Goal: Communication & Community: Answer question/provide support

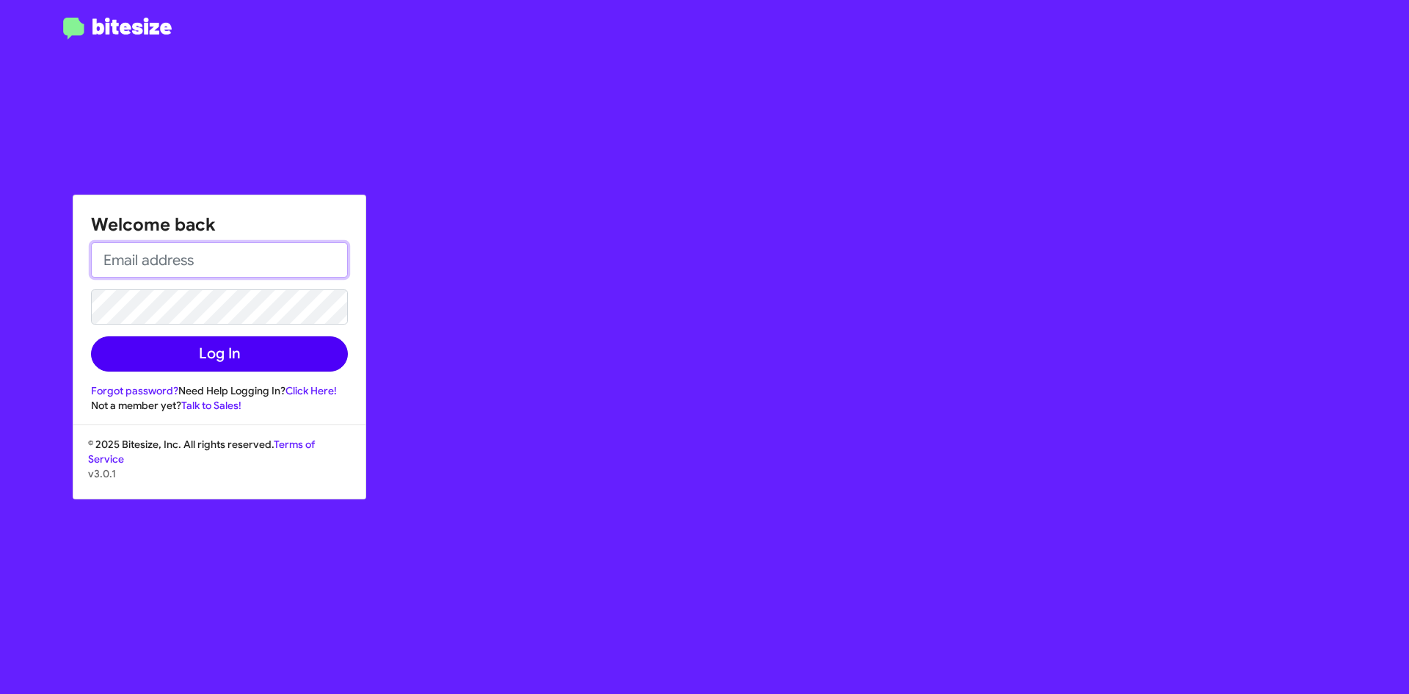
type input "[EMAIL_ADDRESS][PERSON_NAME][DOMAIN_NAME]"
click at [241, 350] on button "Log In" at bounding box center [219, 353] width 257 height 35
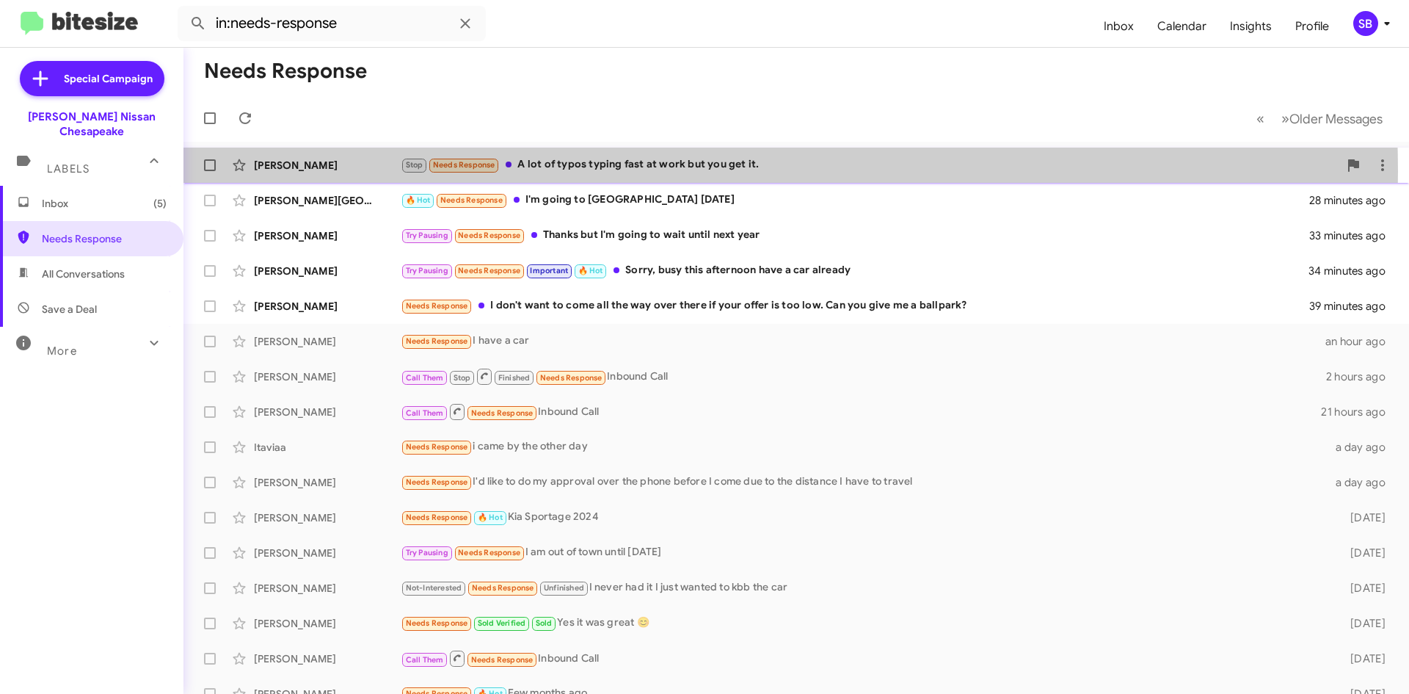
click at [578, 171] on div "Stop Needs Response A lot of typos typing fast at work but you get it." at bounding box center [870, 164] width 938 height 17
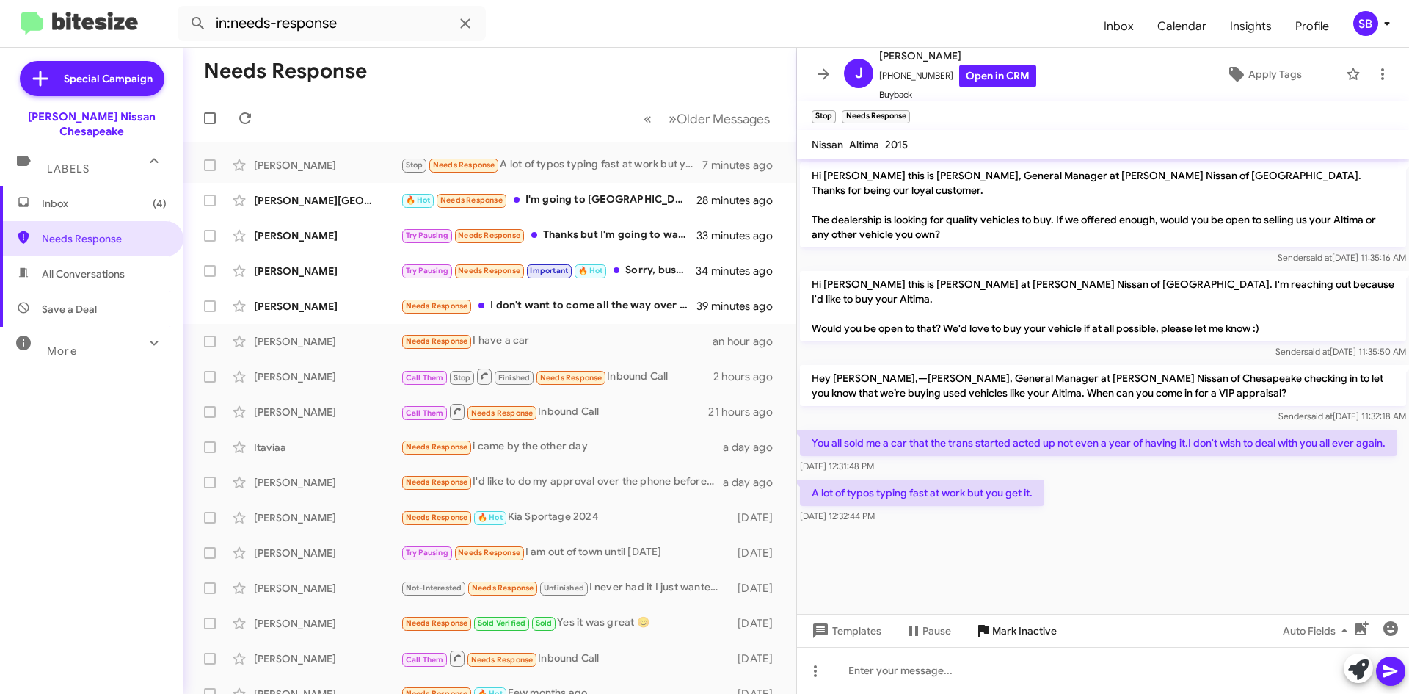
click at [1014, 633] on span "Mark Inactive" at bounding box center [1024, 630] width 65 height 26
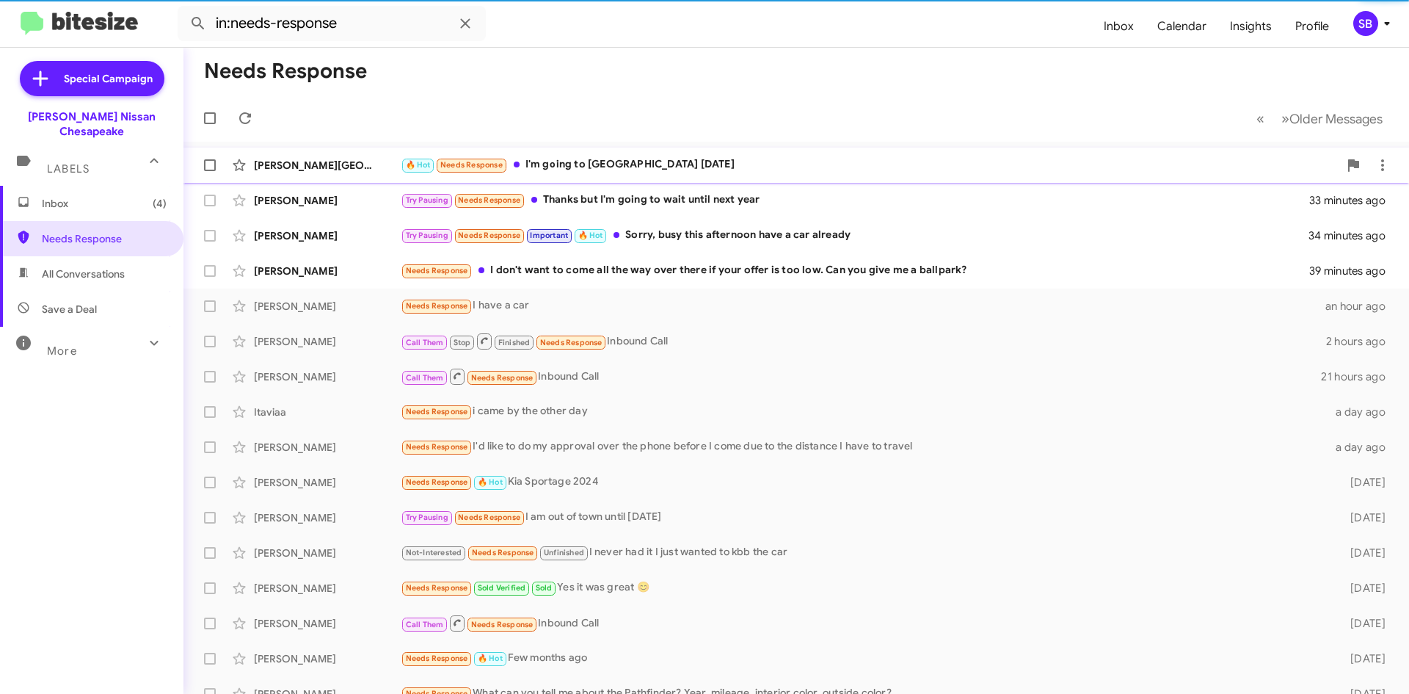
click at [636, 166] on div "🔥 Hot Needs Response I'm going to Military Hwy [DATE]" at bounding box center [870, 164] width 938 height 17
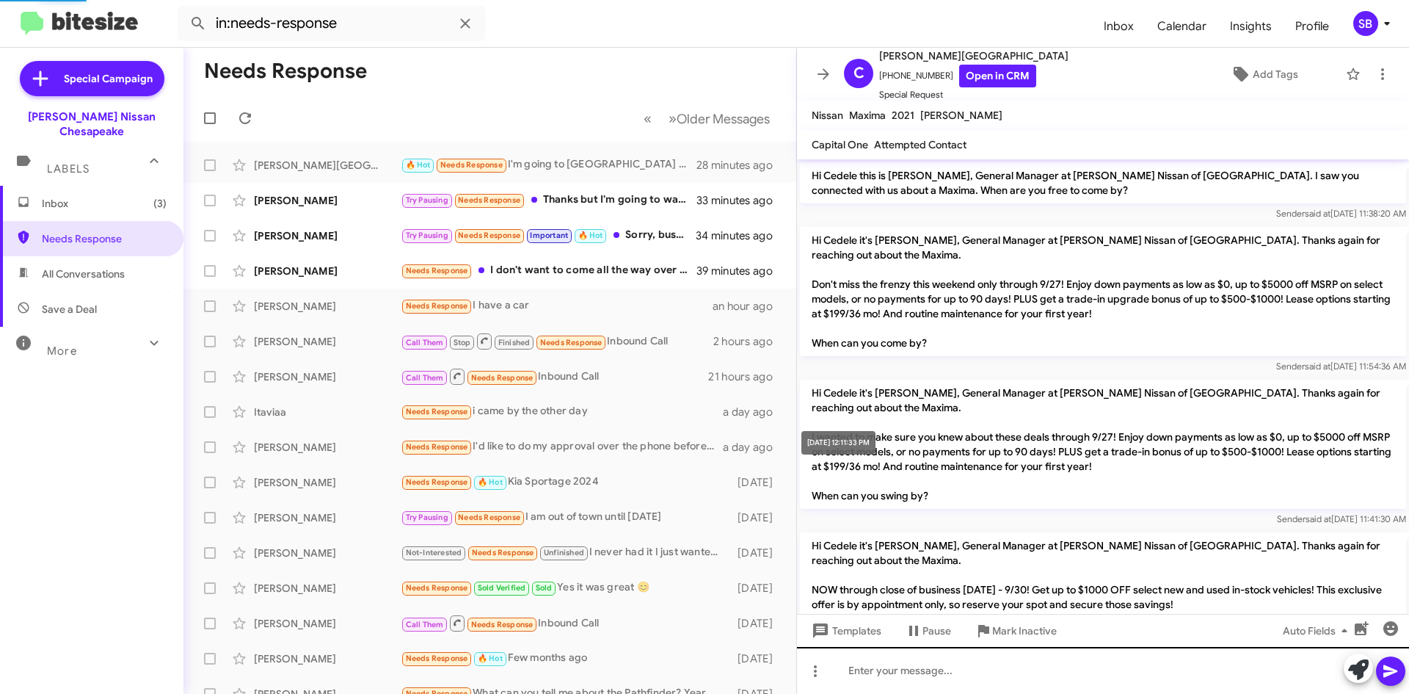
scroll to position [336, 0]
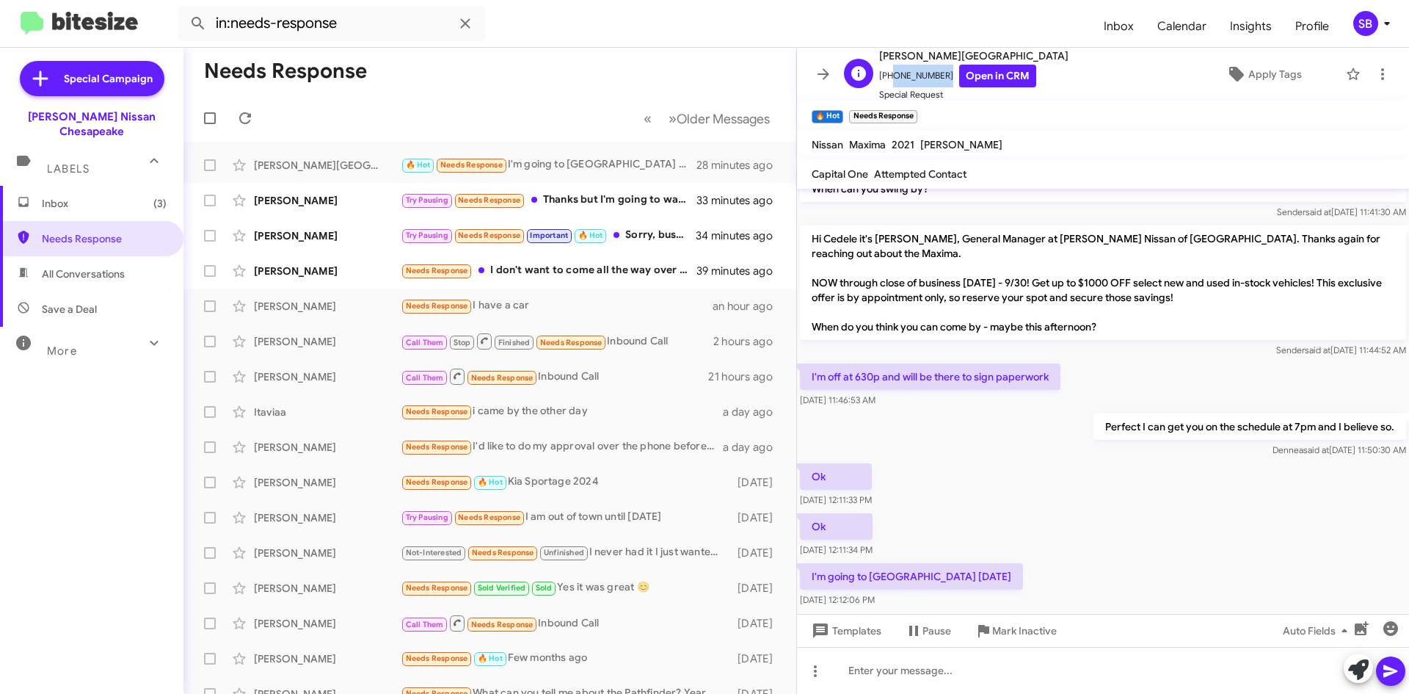
drag, startPoint x: 909, startPoint y: 79, endPoint x: 886, endPoint y: 82, distance: 23.1
click at [886, 82] on span "[PHONE_NUMBER] Open in CRM" at bounding box center [973, 76] width 189 height 23
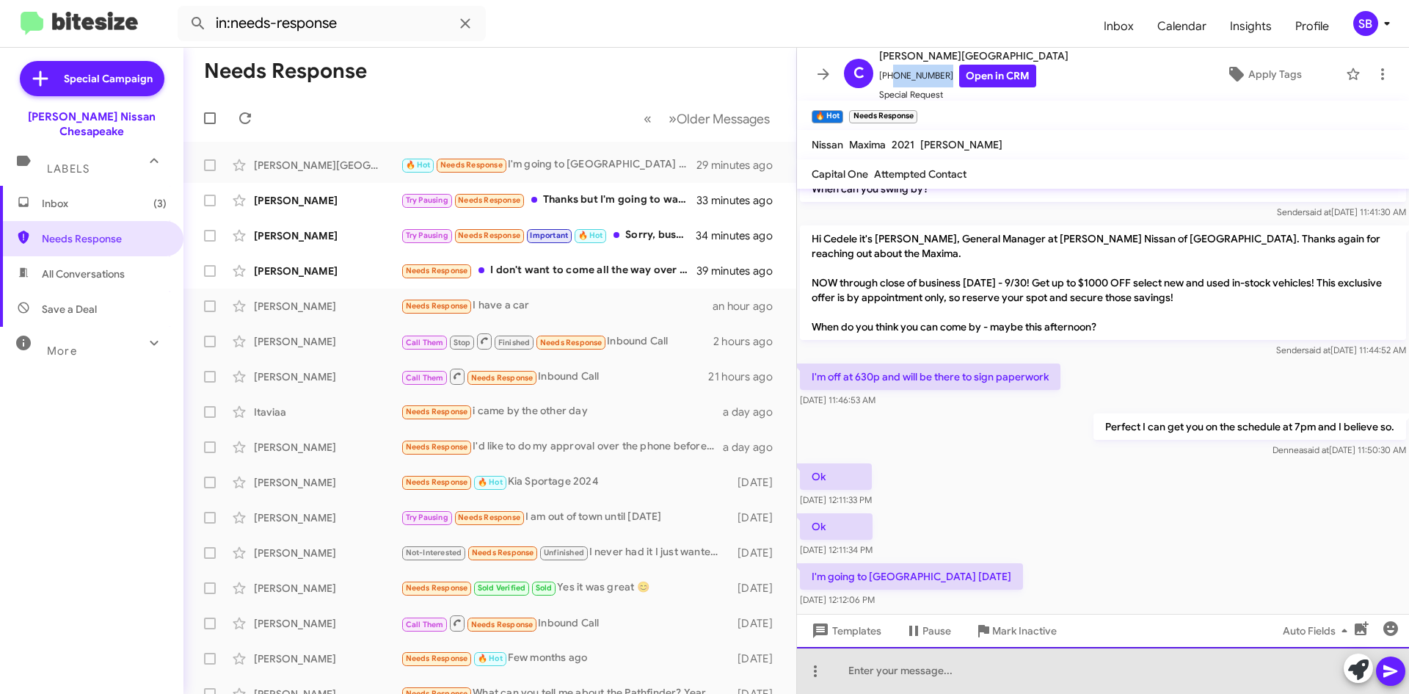
click at [915, 678] on div at bounding box center [1103, 670] width 612 height 47
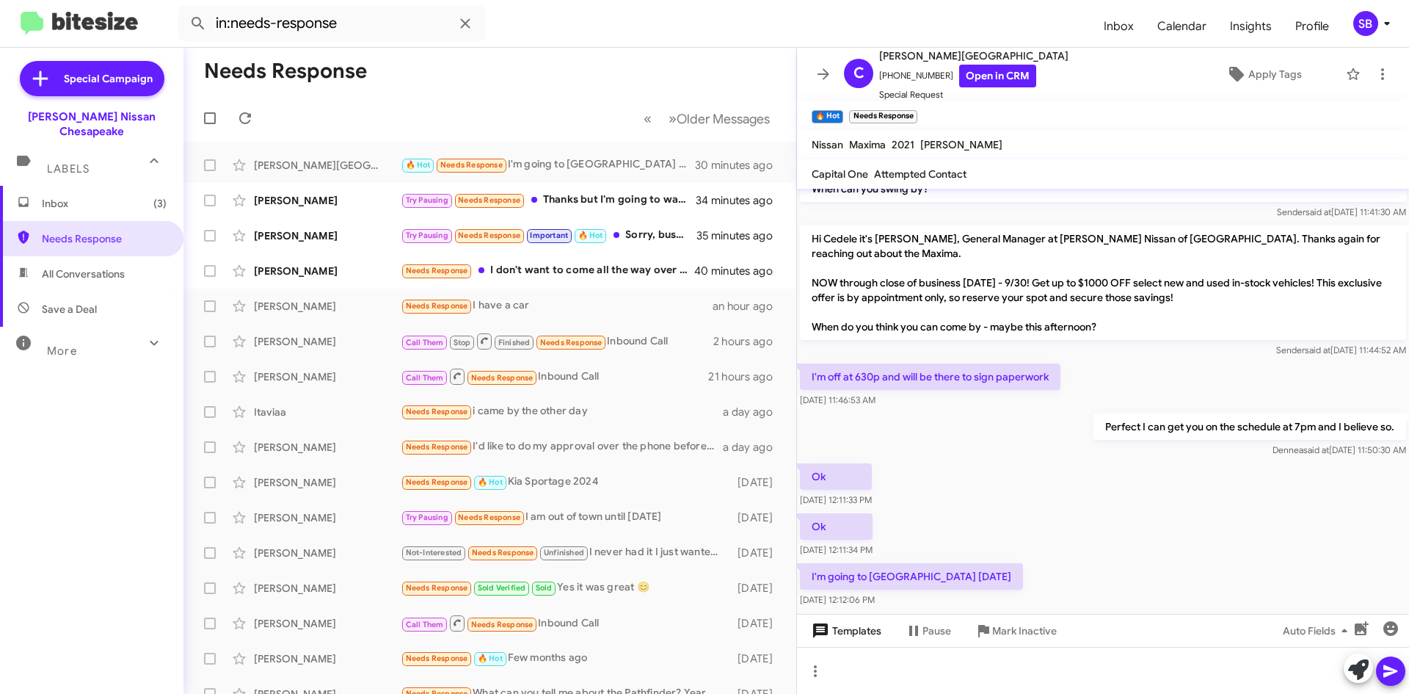
scroll to position [366, 0]
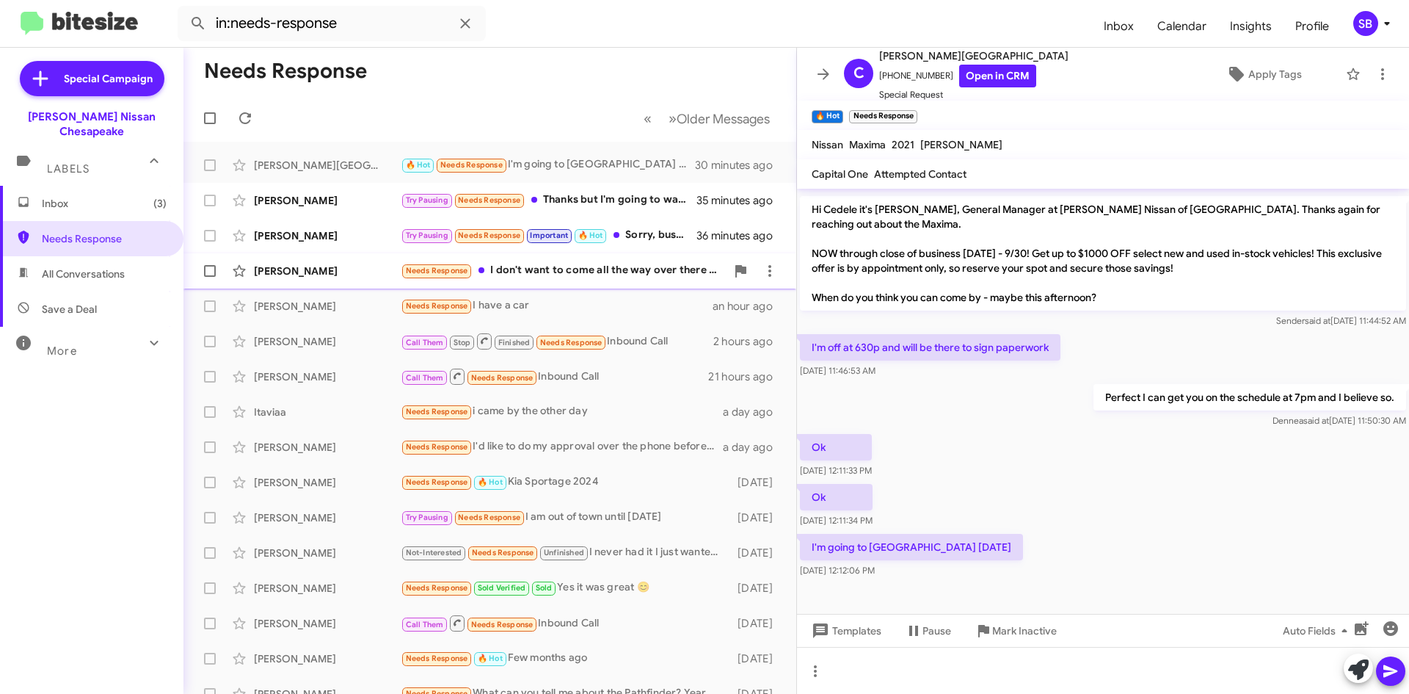
click at [588, 263] on div "Needs Response I don't want to come all the way over there if your offer is too…" at bounding box center [563, 270] width 325 height 17
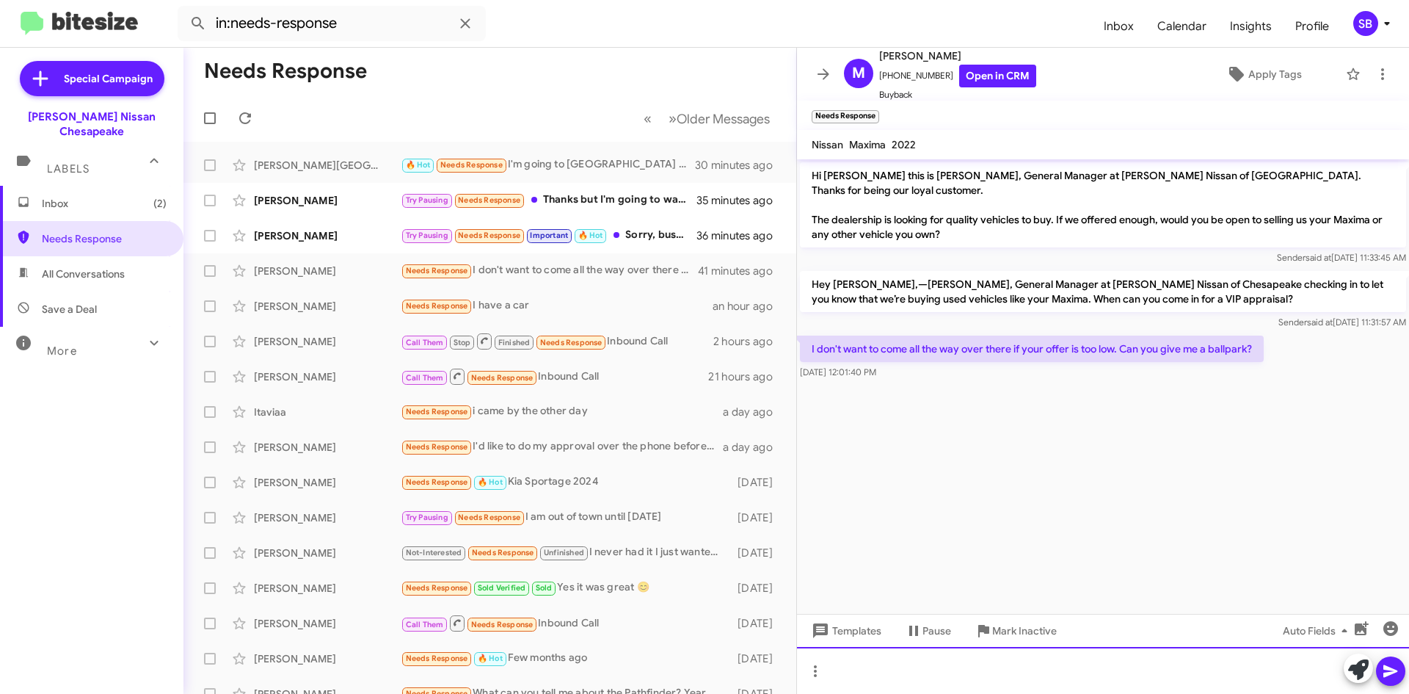
click at [915, 675] on div at bounding box center [1103, 670] width 612 height 47
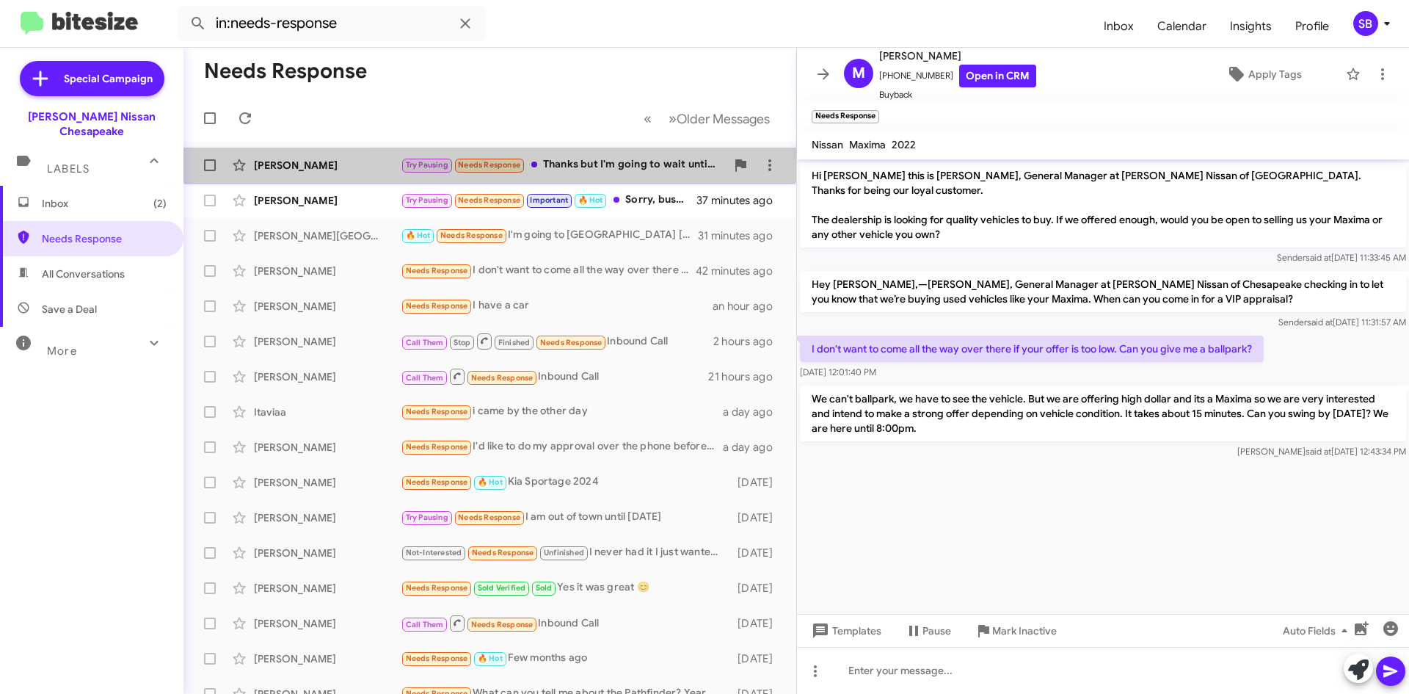
click at [612, 173] on div "Try Pausing Needs Response Thanks but I'm going to wait until next year" at bounding box center [563, 164] width 325 height 17
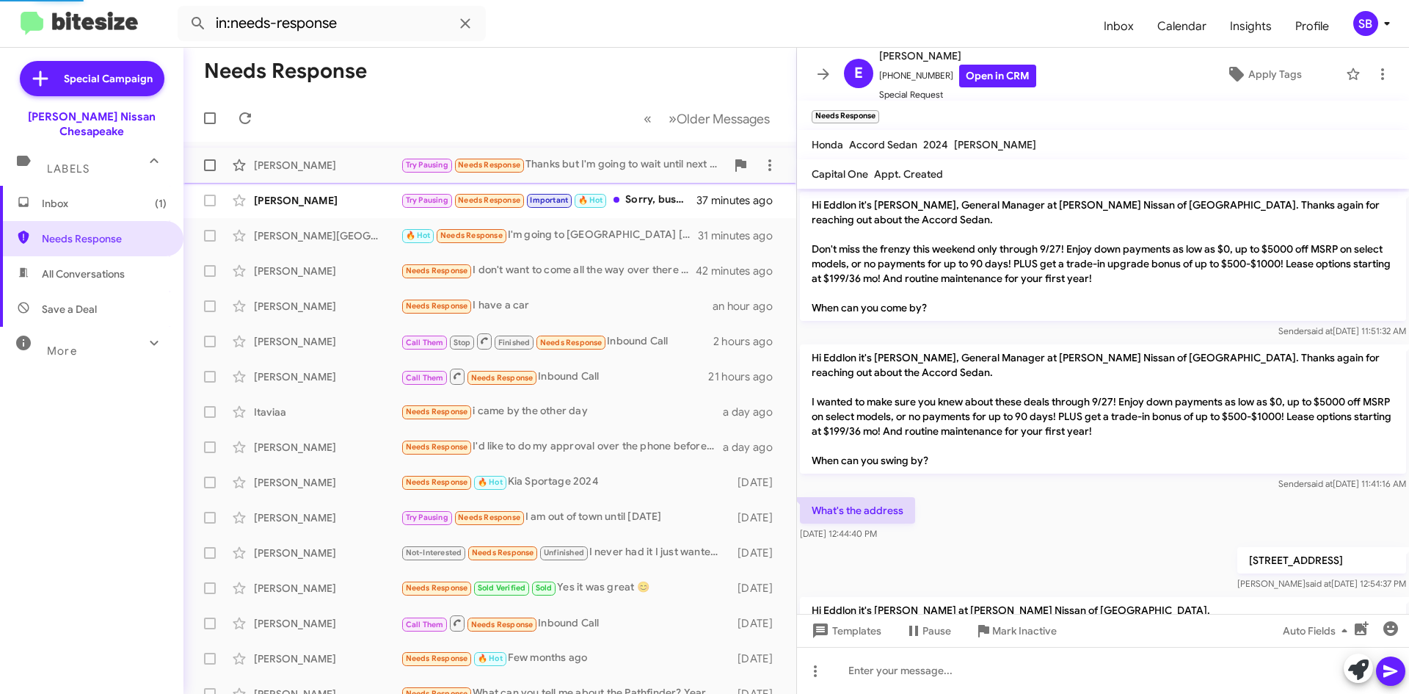
scroll to position [175, 0]
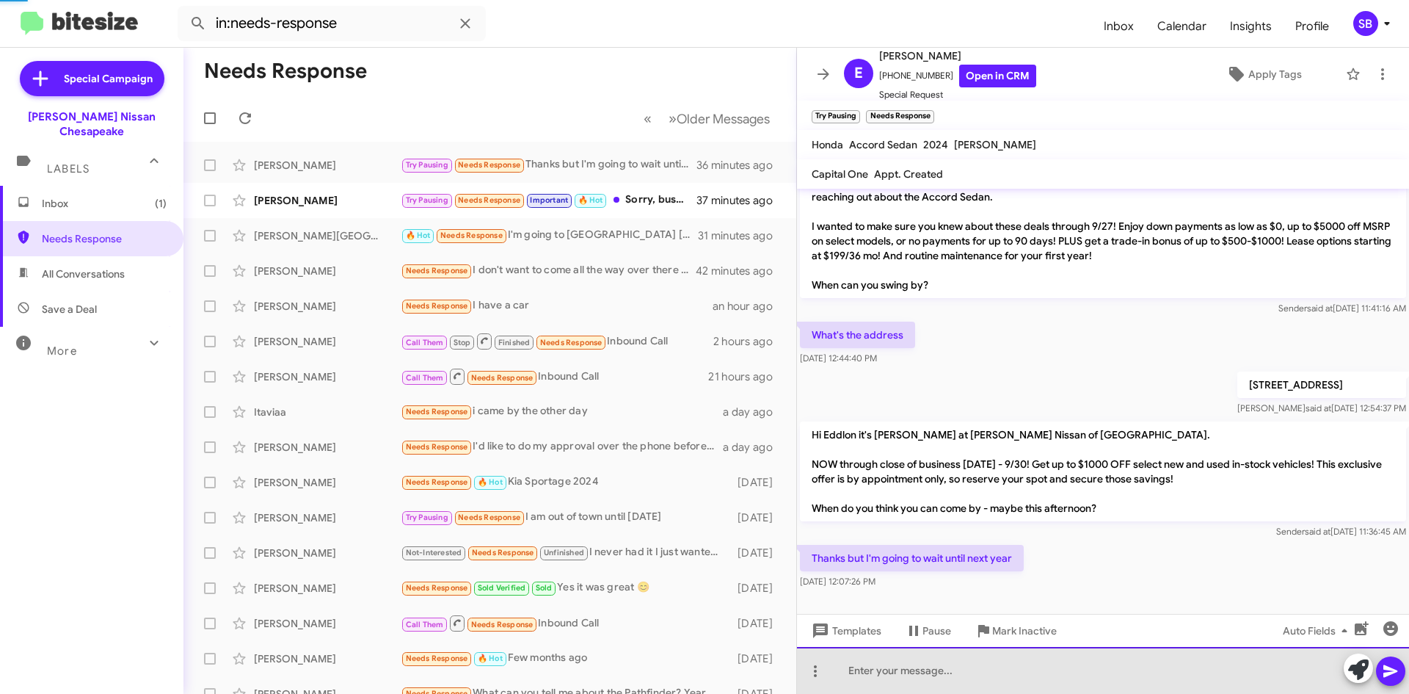
click at [882, 667] on div at bounding box center [1103, 670] width 612 height 47
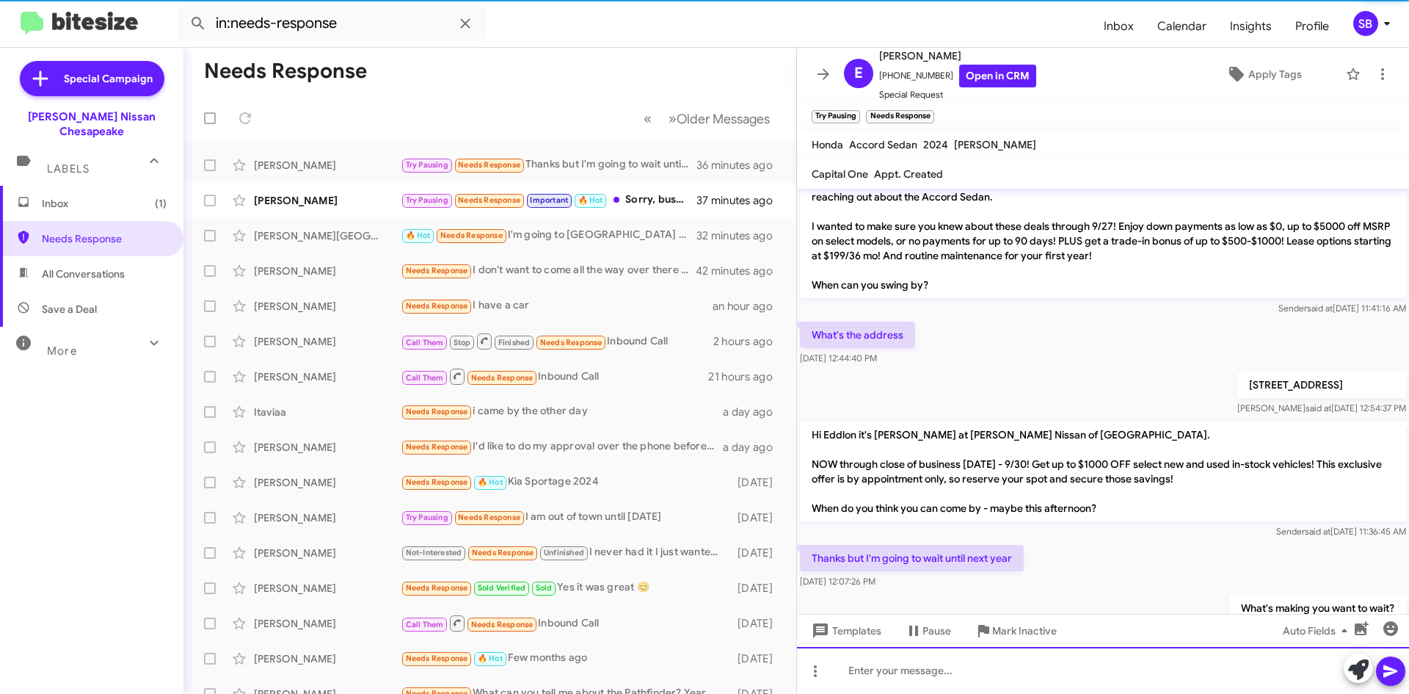
scroll to position [0, 0]
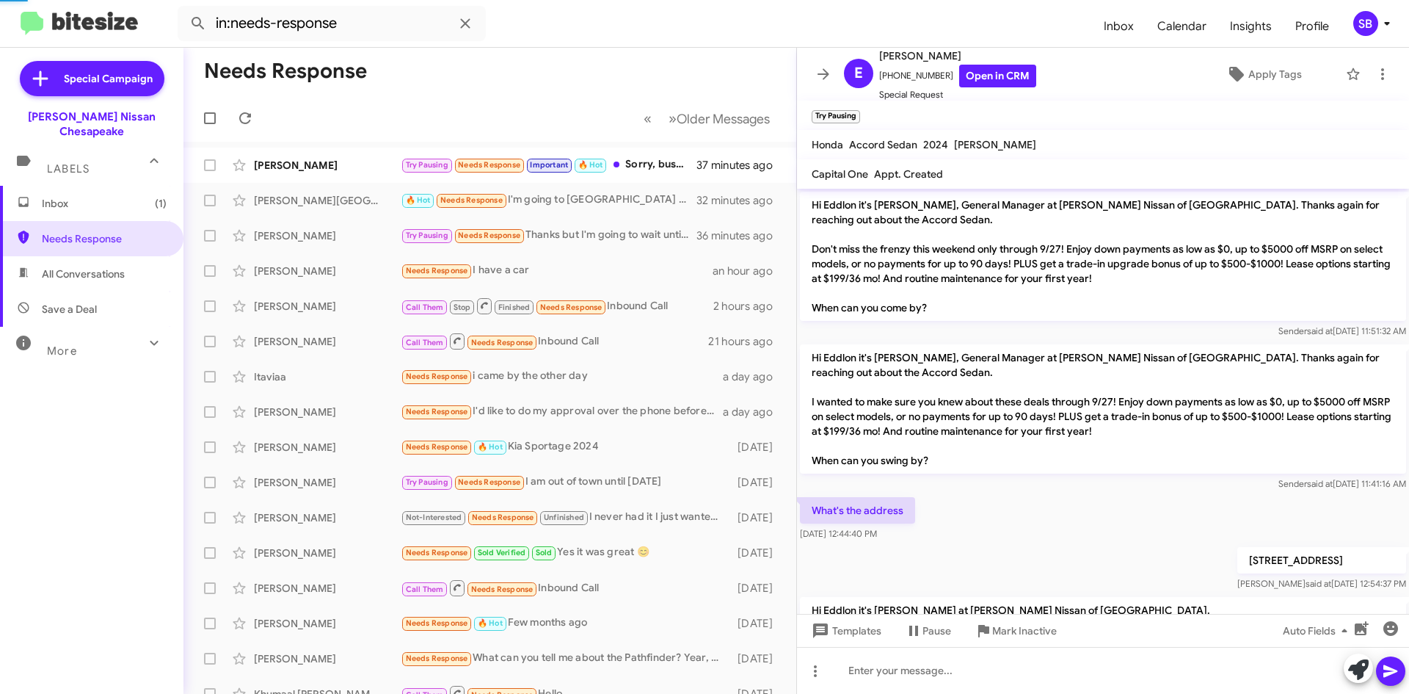
click at [78, 199] on span "Inbox (1)" at bounding box center [92, 203] width 184 height 35
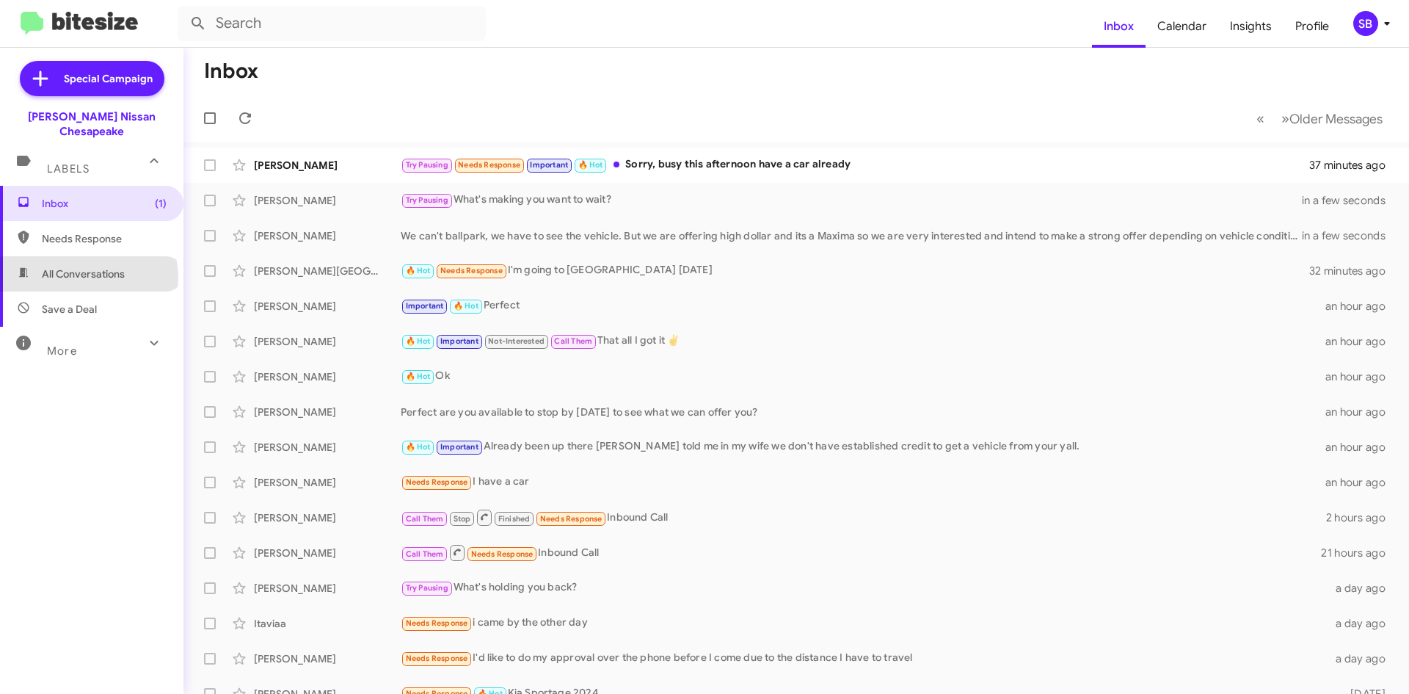
click at [88, 266] on span "All Conversations" at bounding box center [83, 273] width 83 height 15
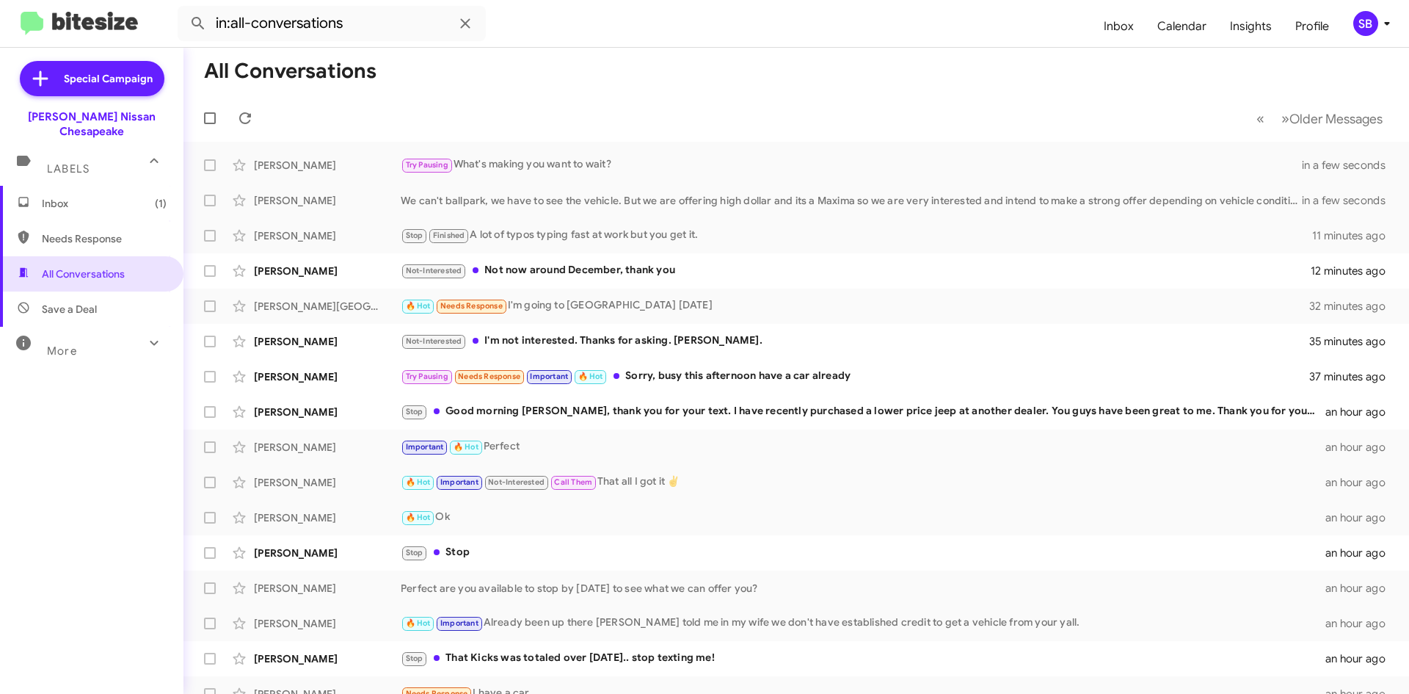
click at [89, 231] on span "Needs Response" at bounding box center [104, 238] width 125 height 15
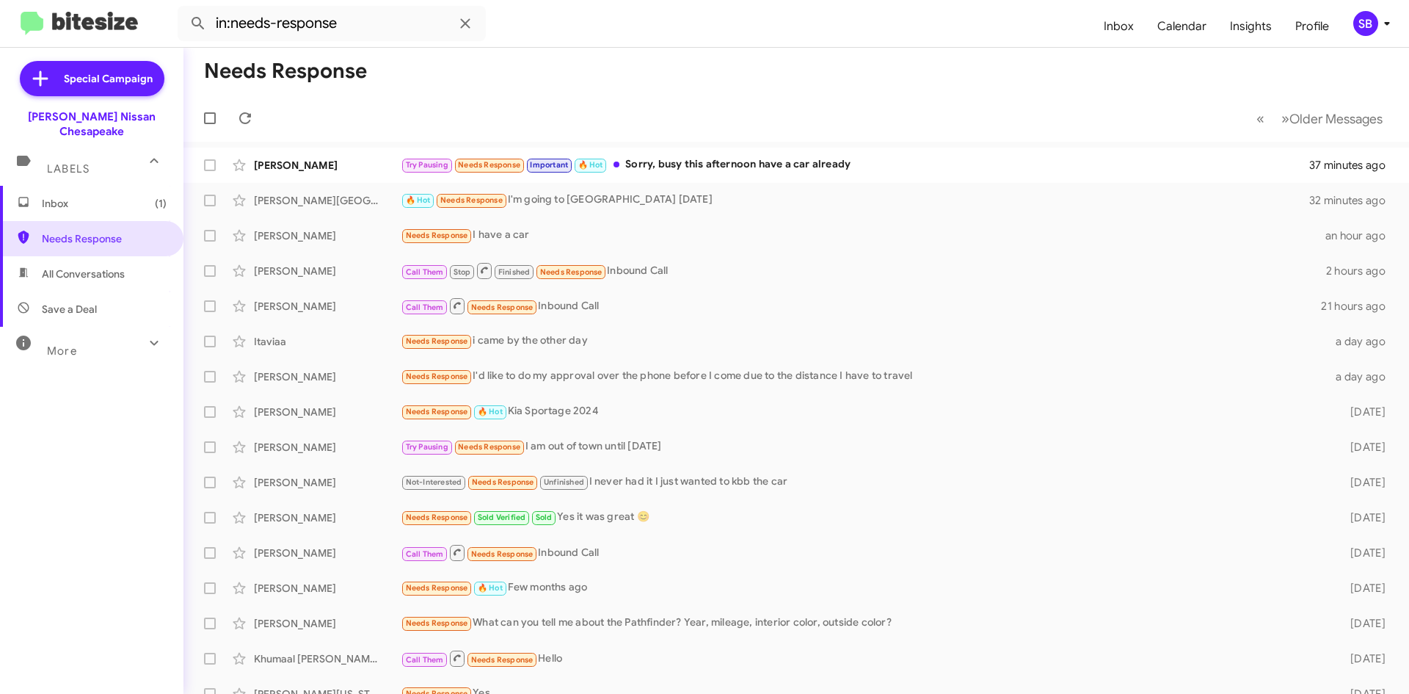
click at [87, 266] on span "All Conversations" at bounding box center [83, 273] width 83 height 15
type input "in:all-conversations"
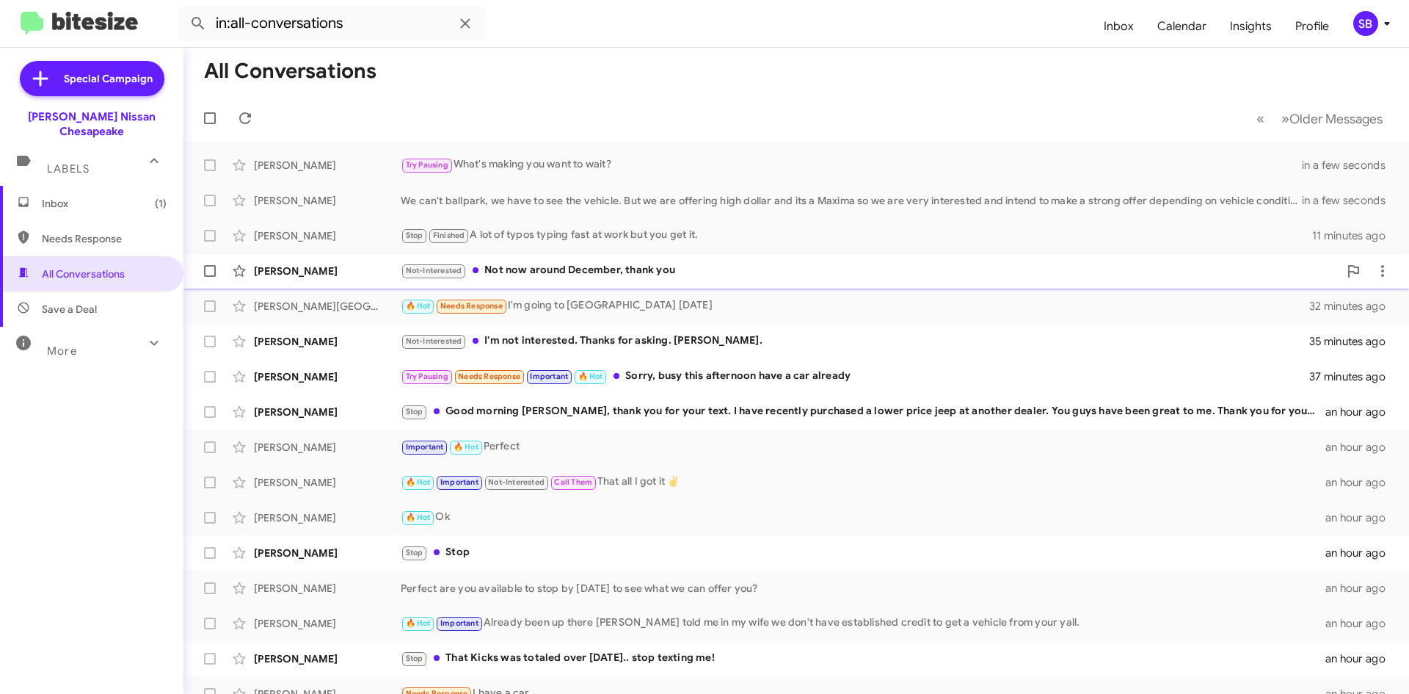
click at [658, 272] on div "Not-Interested Not now around December, thank you" at bounding box center [870, 270] width 938 height 17
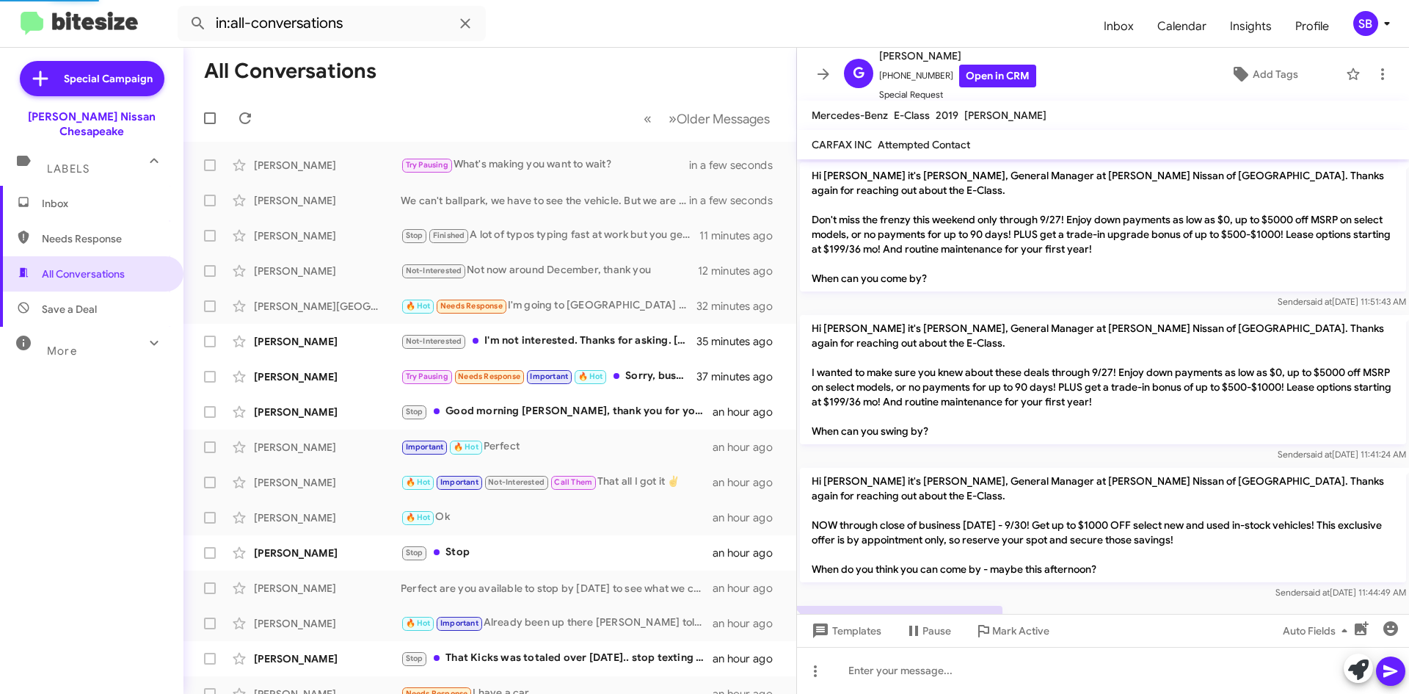
scroll to position [84, 0]
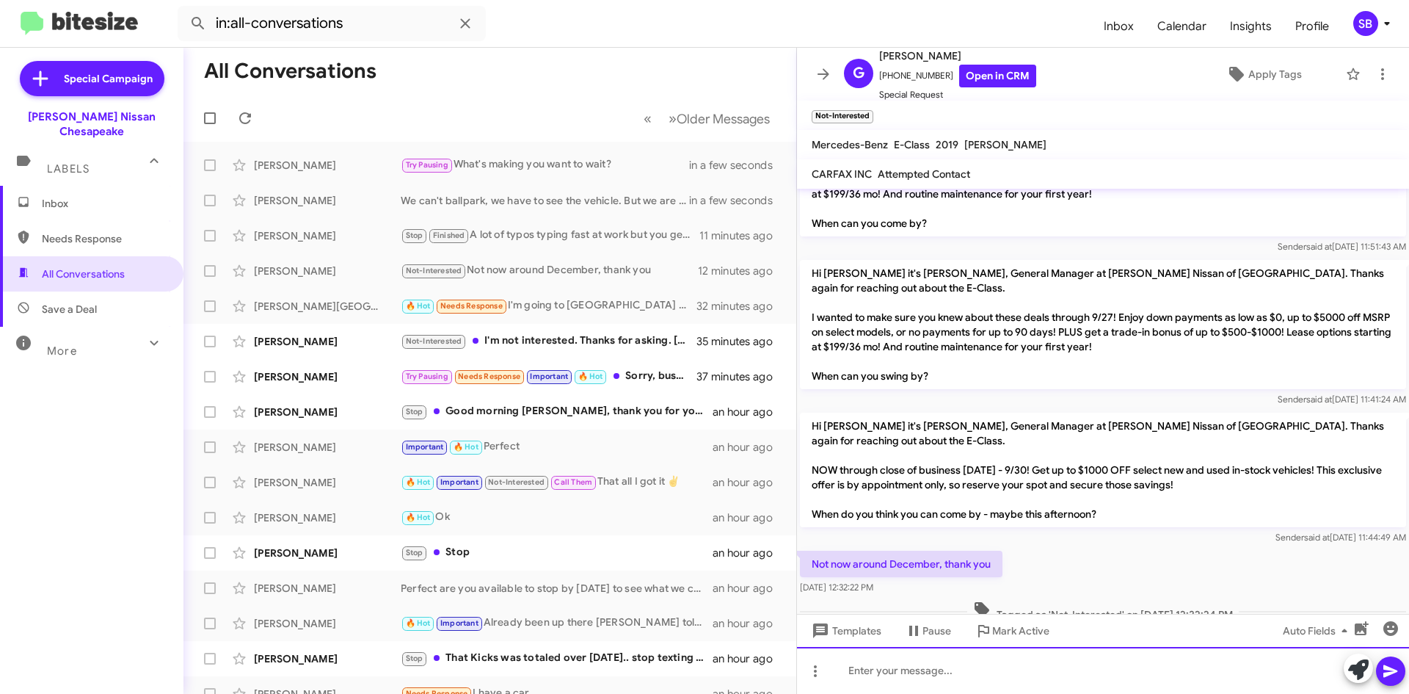
click at [895, 681] on div at bounding box center [1103, 670] width 612 height 47
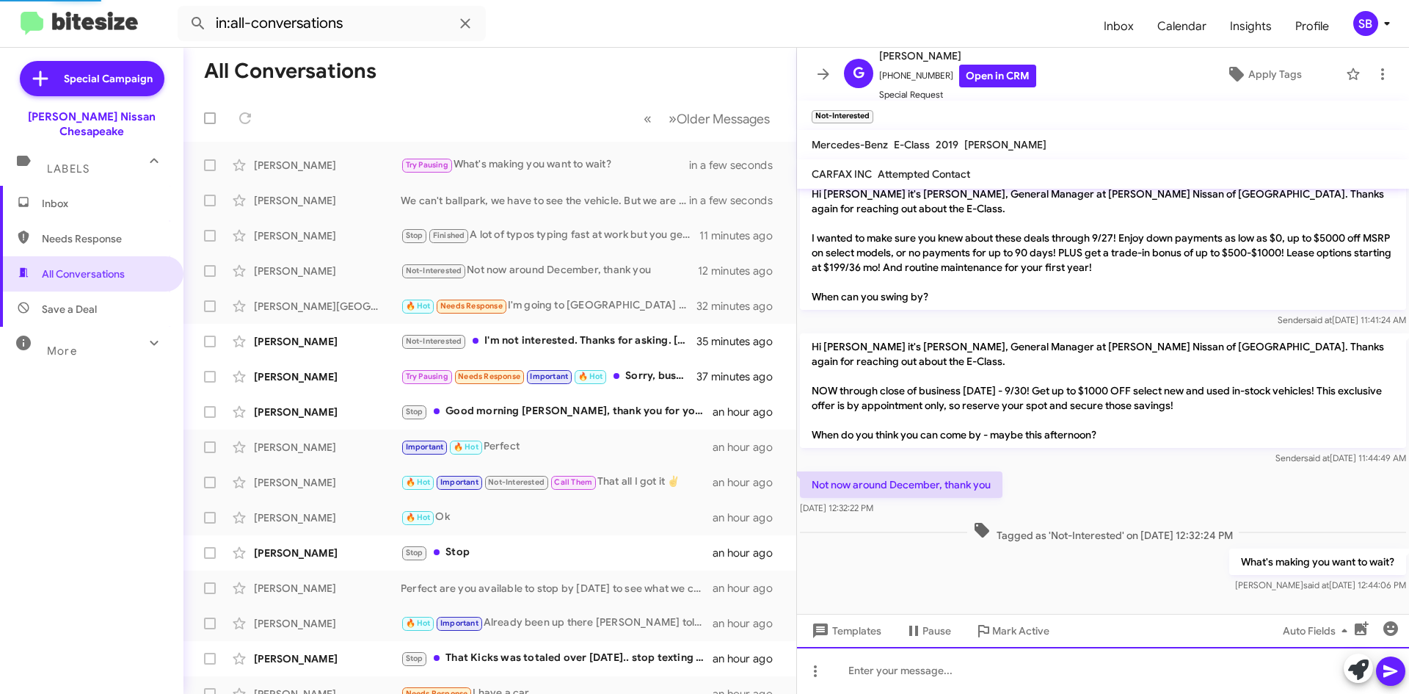
scroll to position [167, 0]
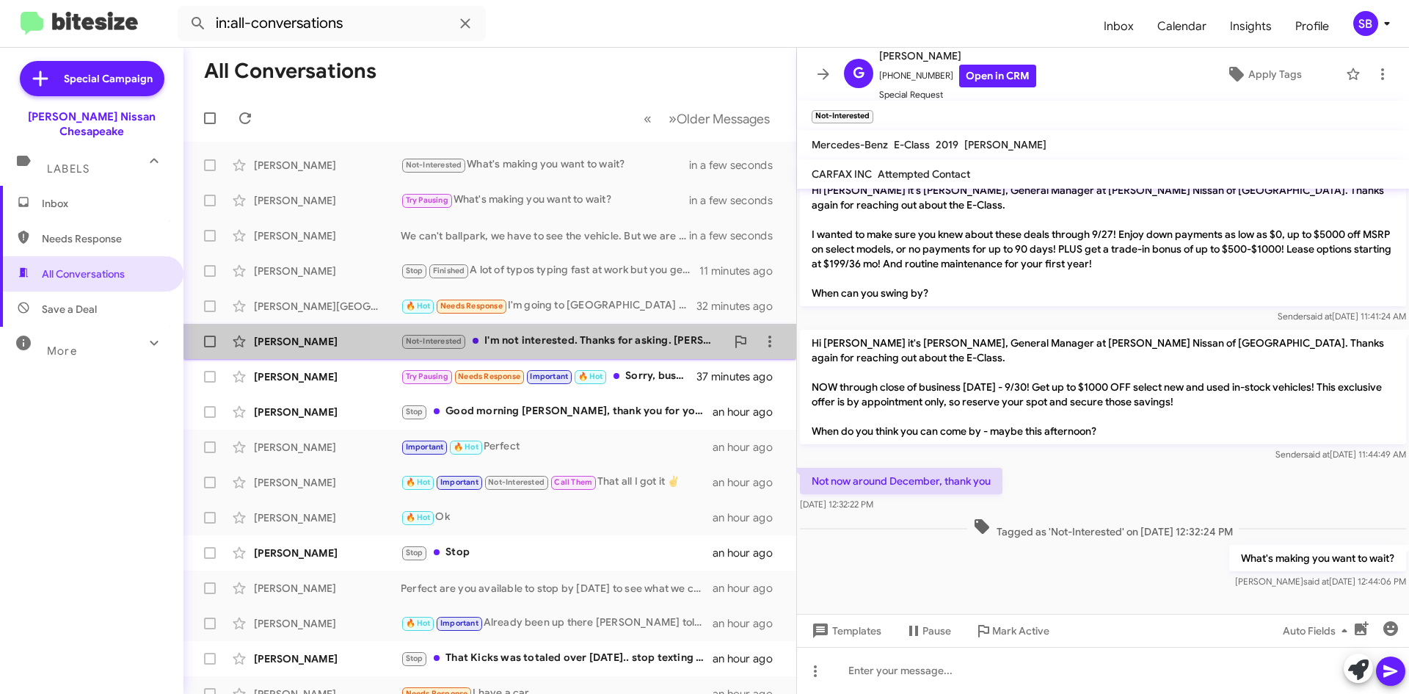
click at [606, 341] on div "Not-Interested I'm not interested. Thanks for asking. [PERSON_NAME]." at bounding box center [563, 341] width 325 height 17
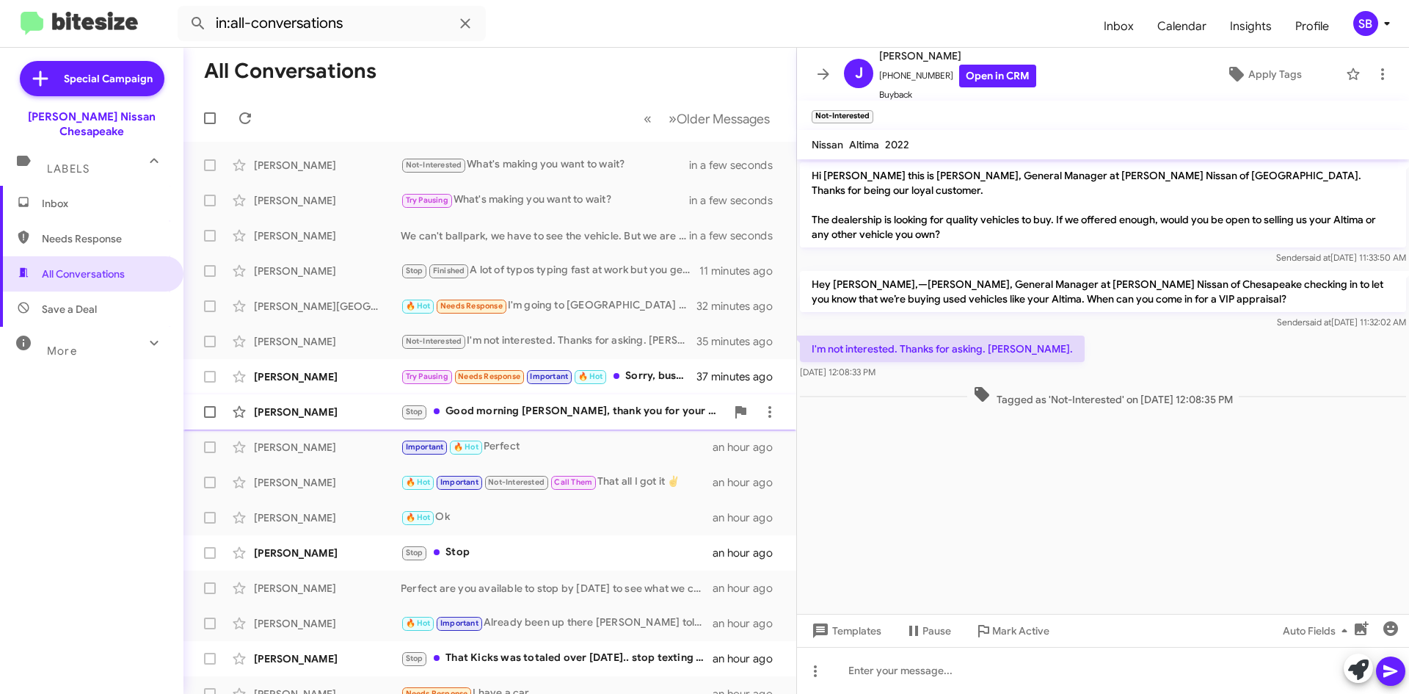
click at [573, 413] on div "Stop Good morning [PERSON_NAME], thank you for your text. I have recently purch…" at bounding box center [563, 411] width 325 height 17
